Goal: Transaction & Acquisition: Purchase product/service

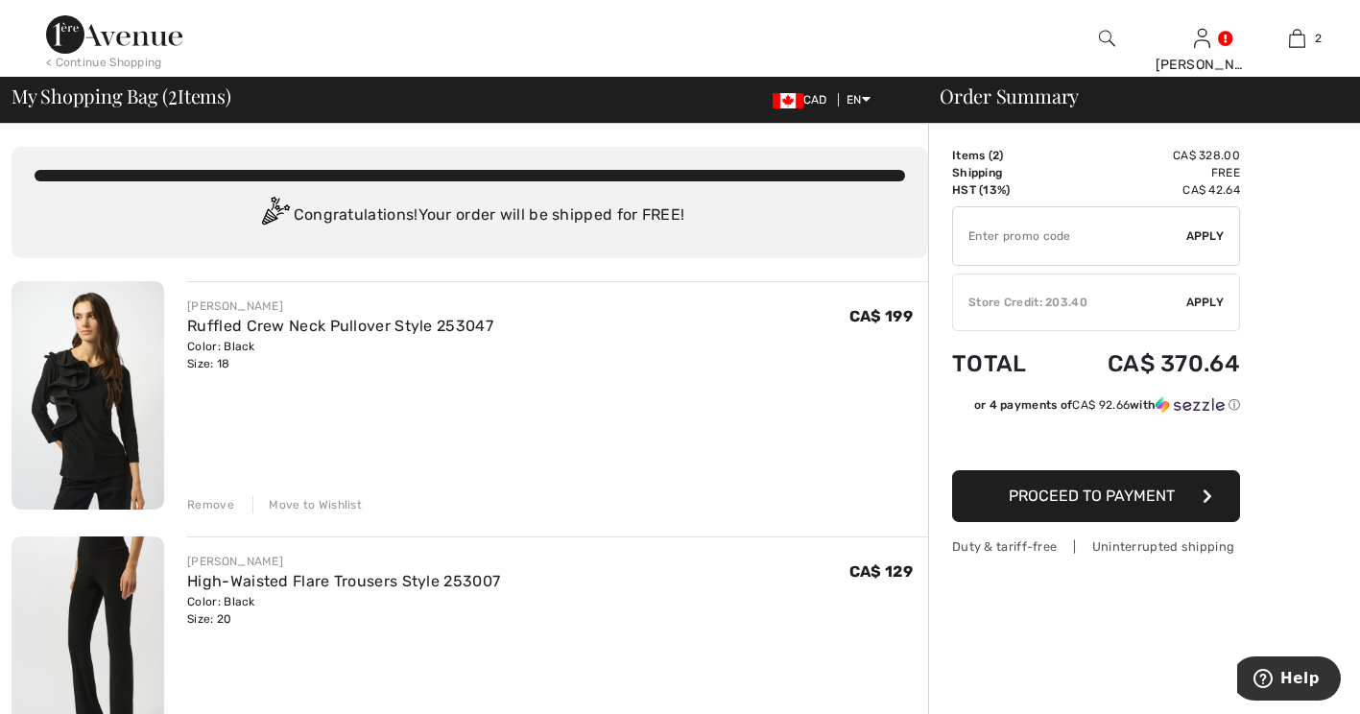
click at [1206, 310] on span "Apply" at bounding box center [1205, 302] width 38 height 17
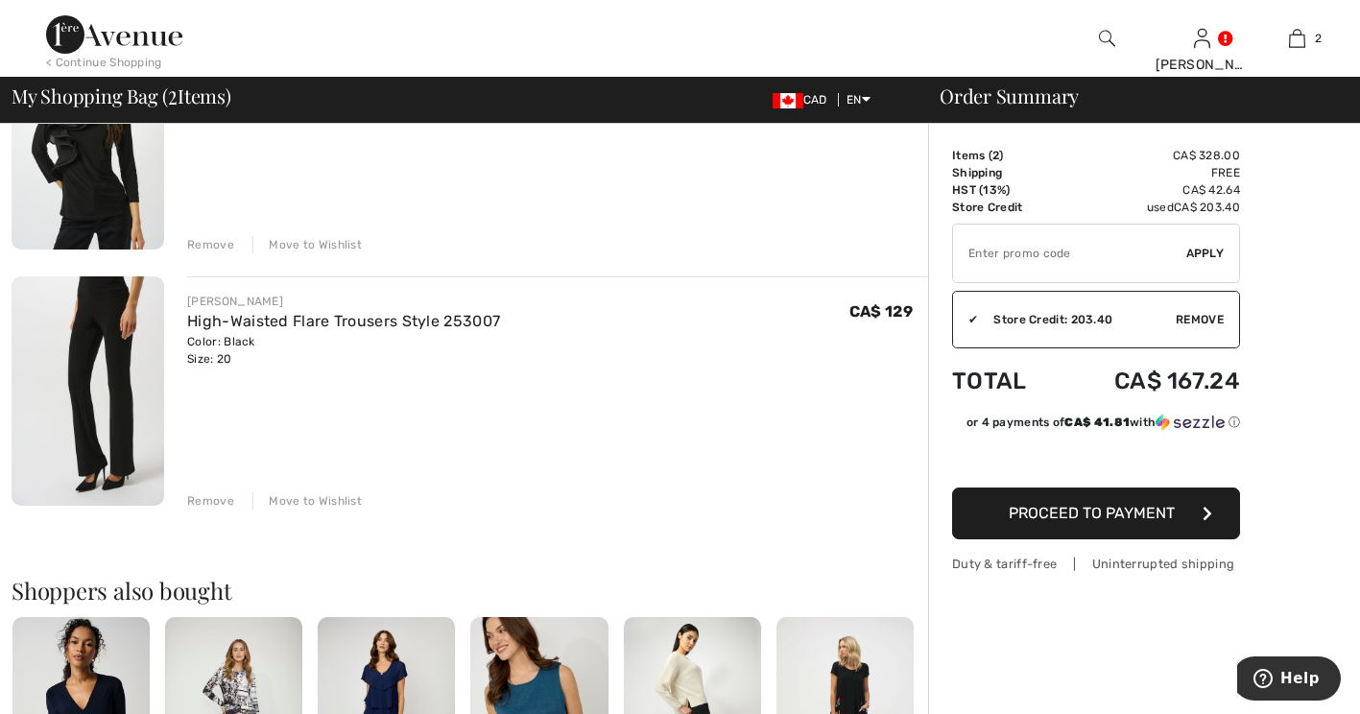
scroll to position [288, 0]
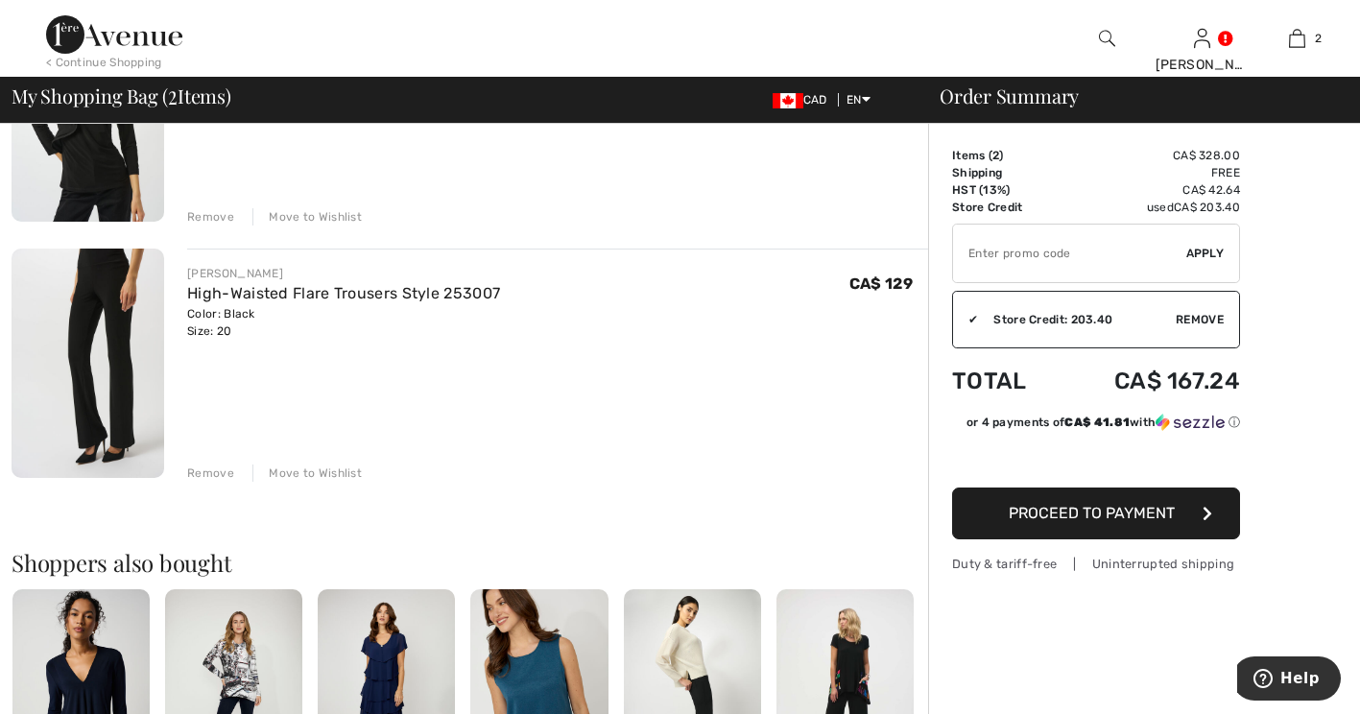
click at [1018, 260] on input "TEXT" at bounding box center [1069, 254] width 233 height 58
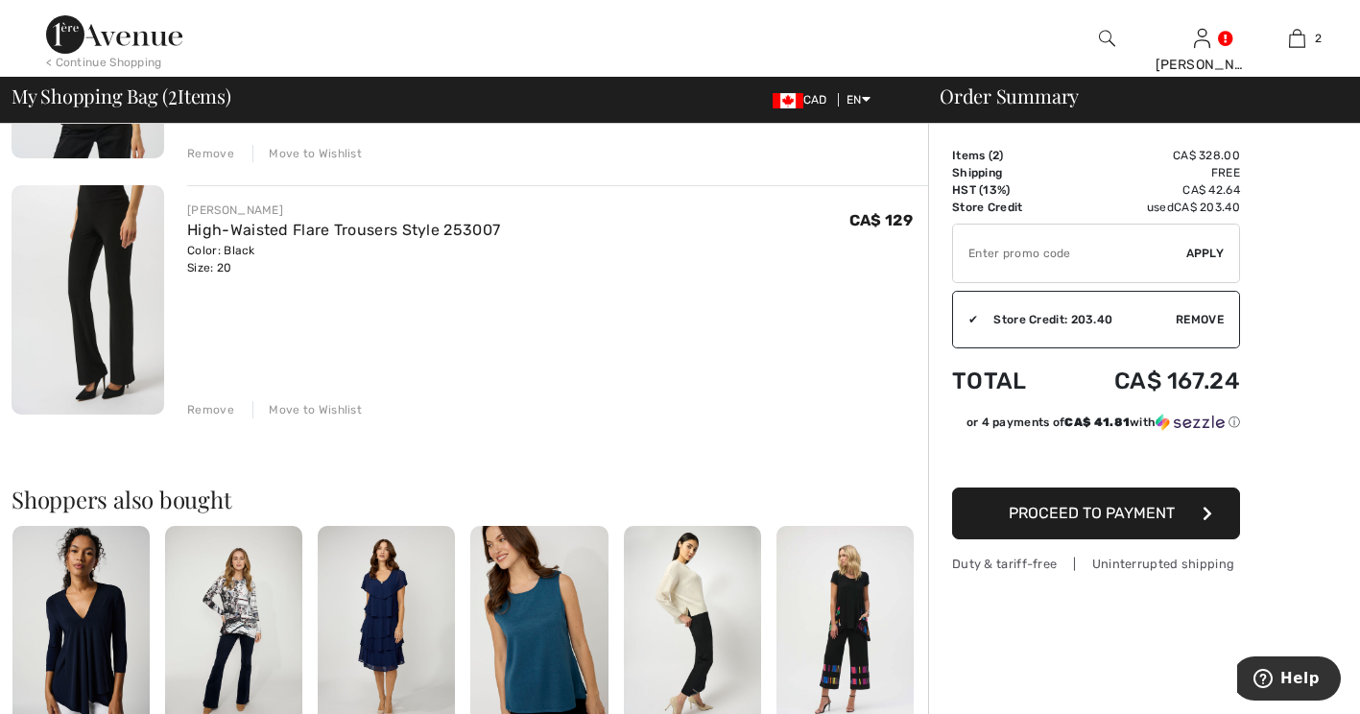
scroll to position [384, 0]
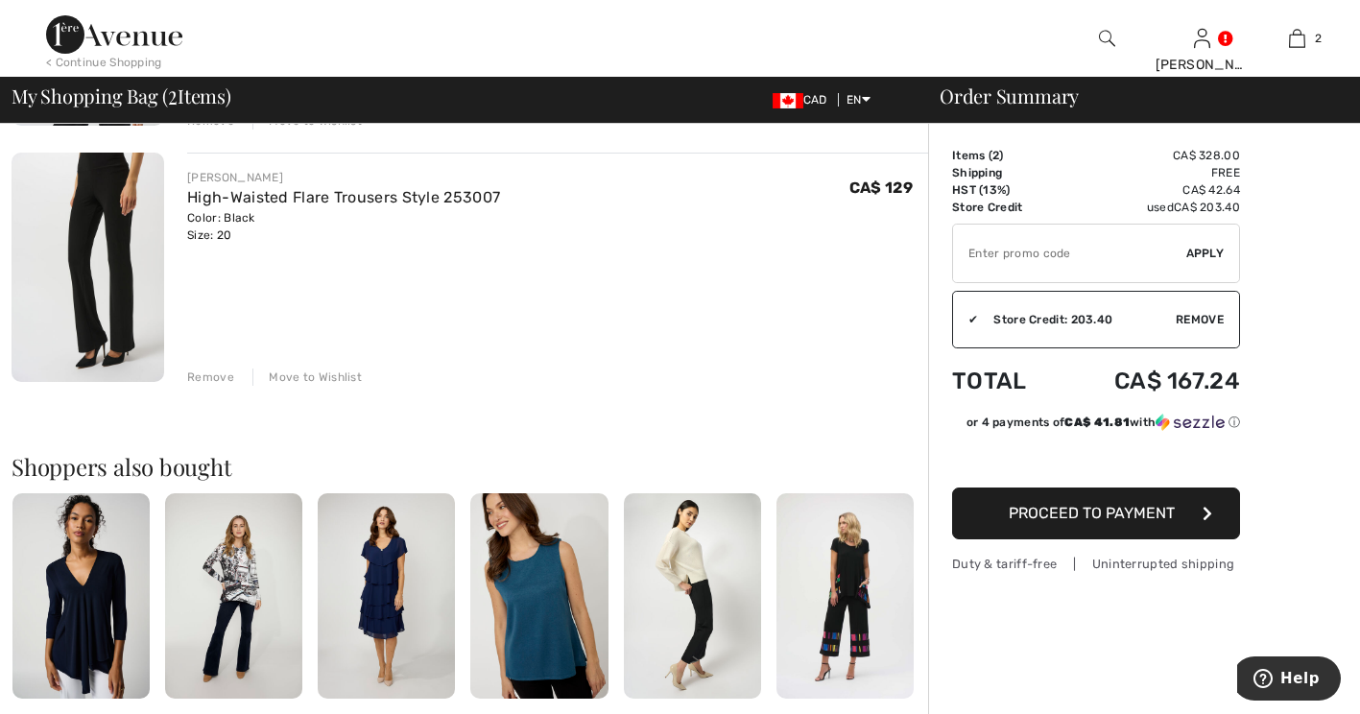
click at [1135, 522] on span "Proceed to Payment" at bounding box center [1092, 513] width 166 height 18
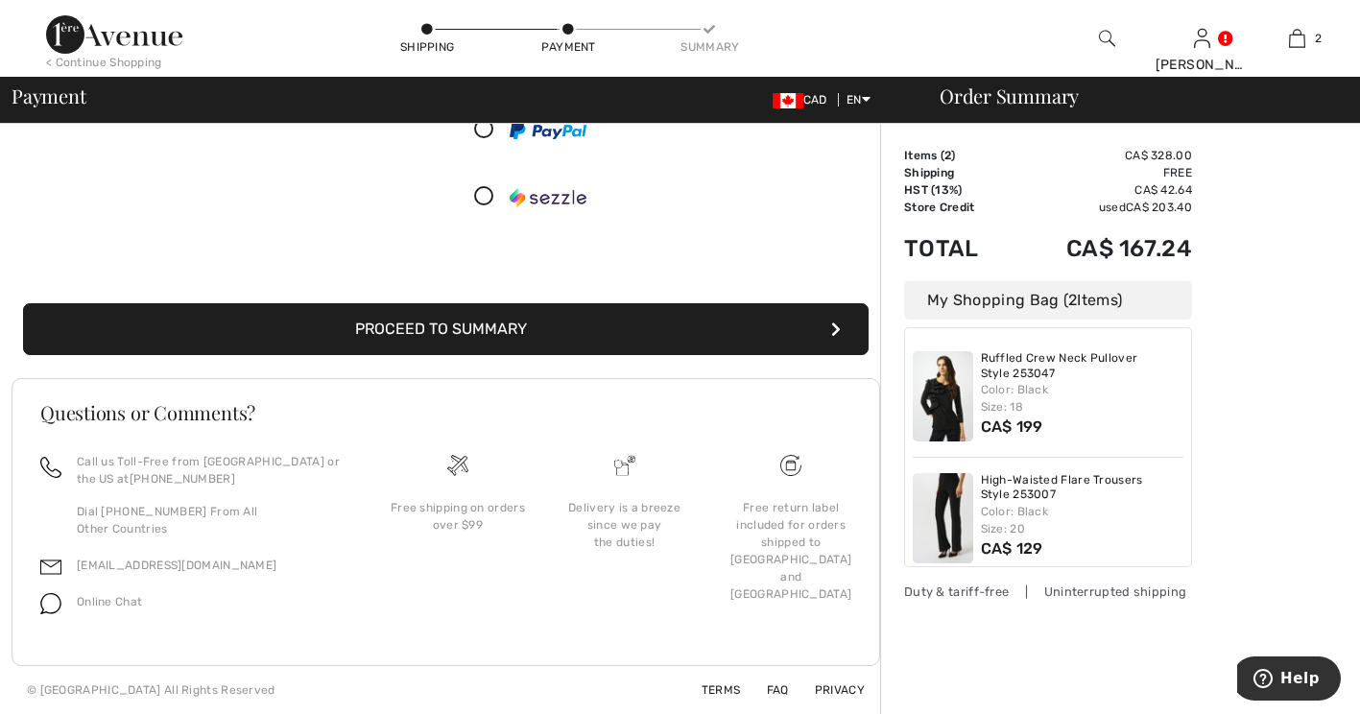
scroll to position [406, 0]
click at [560, 303] on button "Proceed to Summary" at bounding box center [446, 329] width 846 height 52
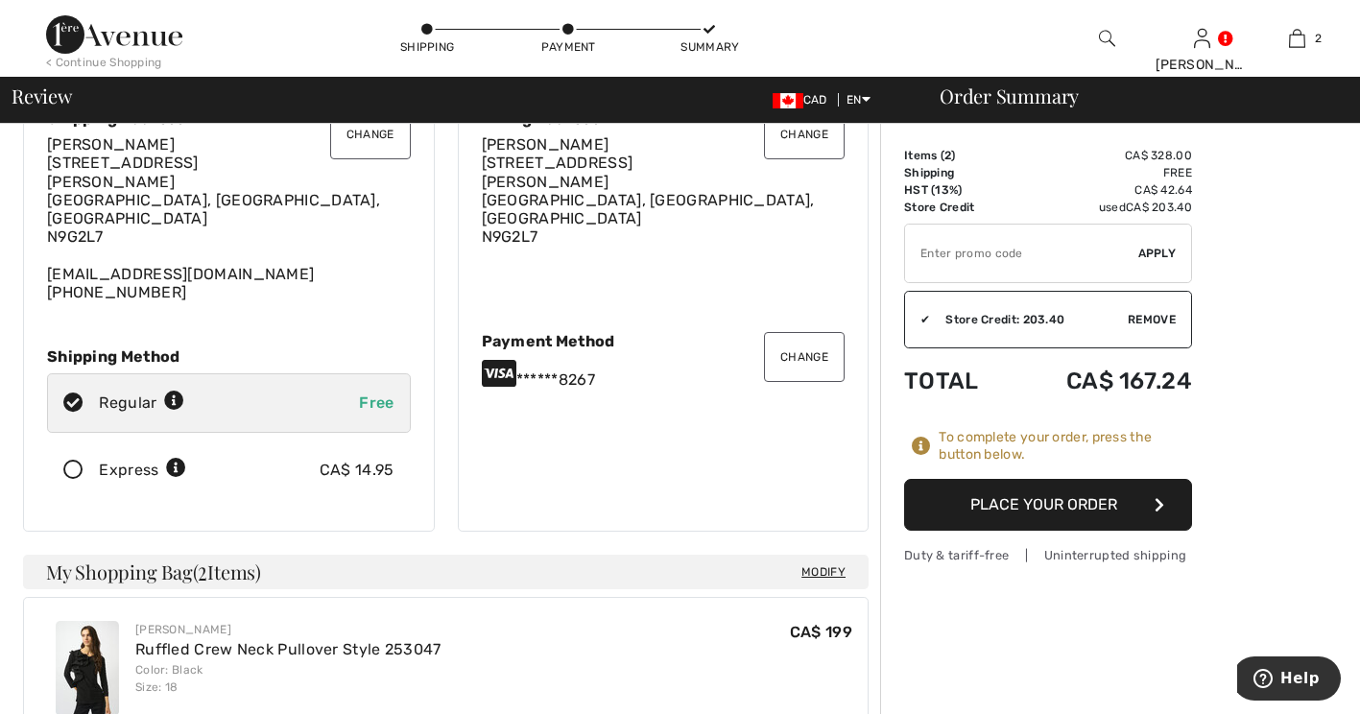
scroll to position [192, 0]
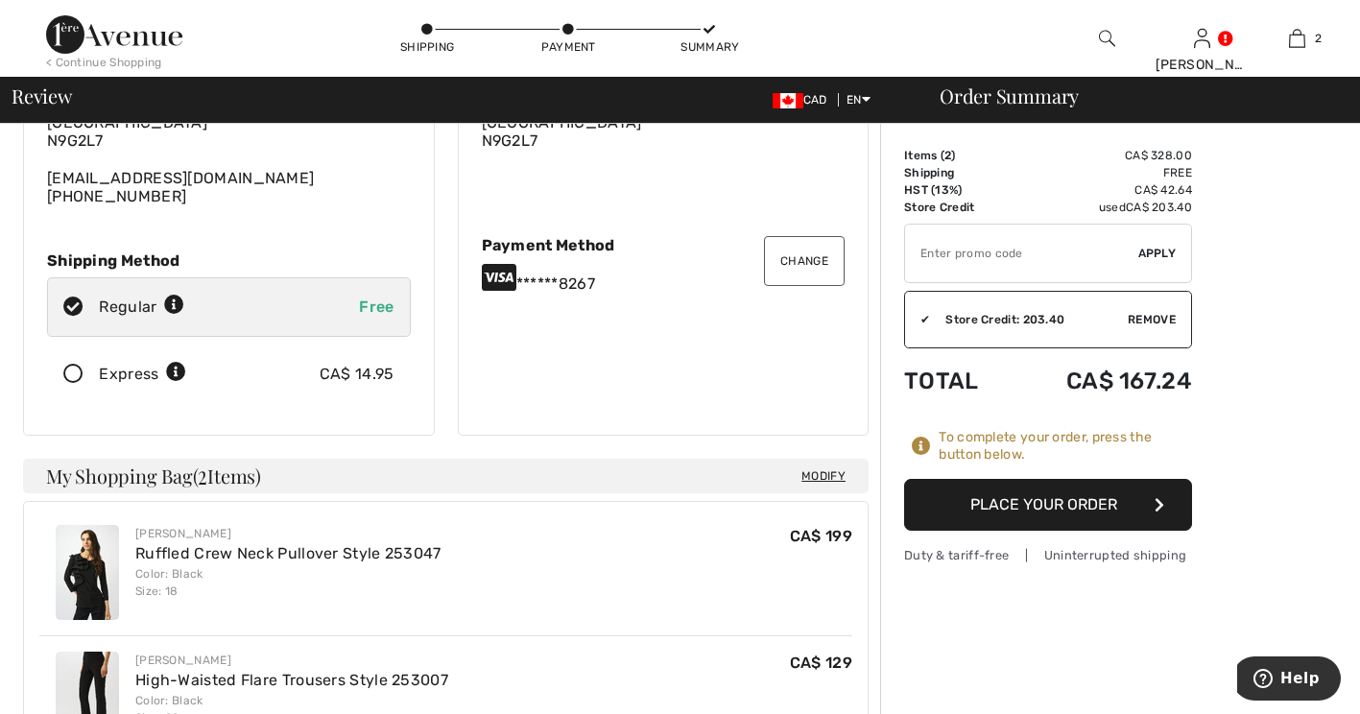
click at [1063, 519] on button "Place Your Order" at bounding box center [1048, 505] width 288 height 52
